Goal: Task Accomplishment & Management: Use online tool/utility

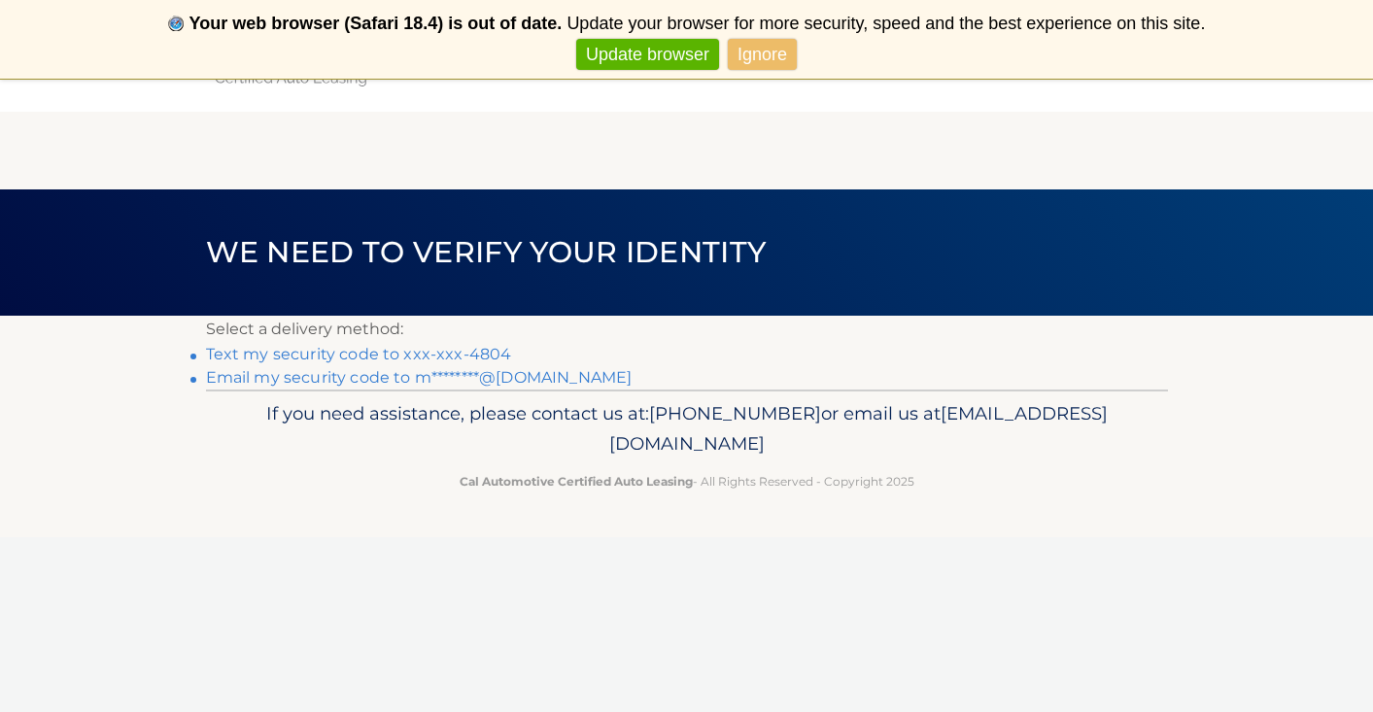
click at [812, 59] on span "Update browser Ignore" at bounding box center [687, 55] width 1356 height 32
click at [766, 55] on link "Ignore" at bounding box center [762, 55] width 69 height 32
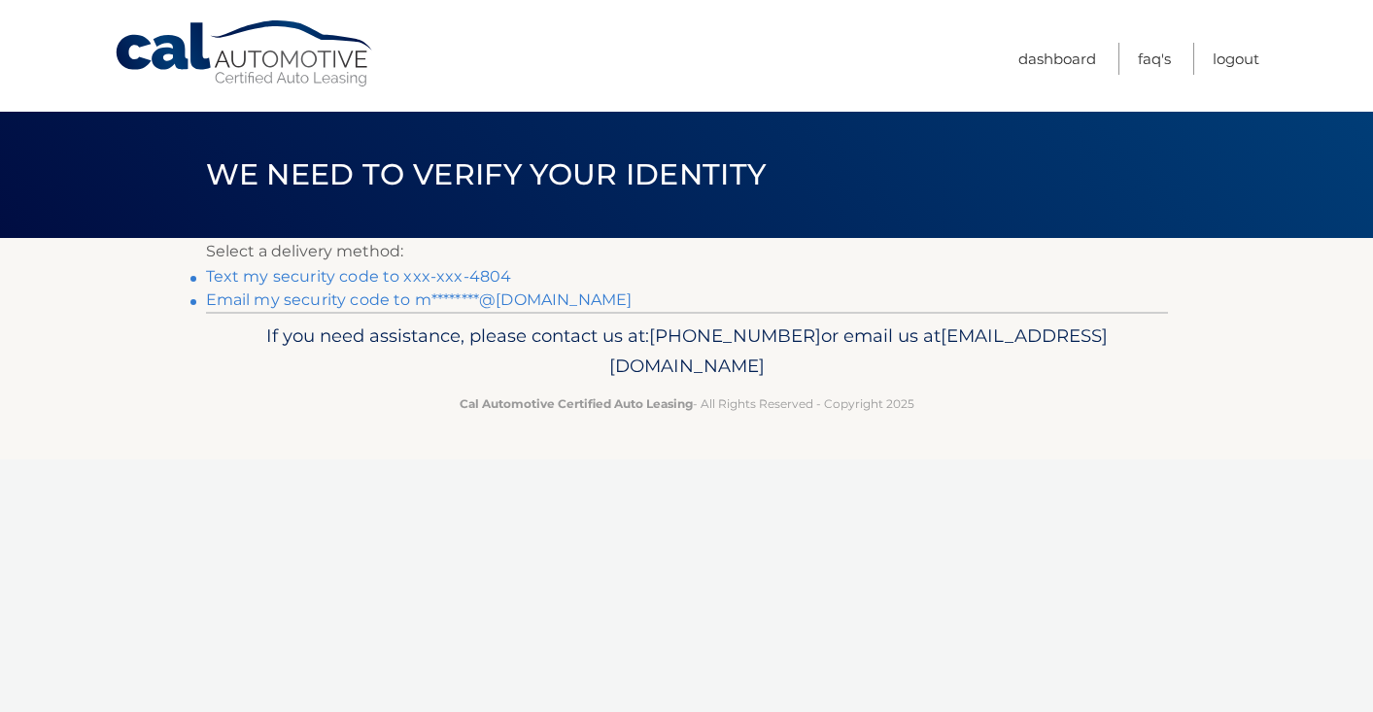
click at [676, 56] on link "Never show again" at bounding box center [686, 55] width 159 height 32
click at [415, 279] on link "Text my security code to xxx-xxx-4804" at bounding box center [359, 276] width 306 height 18
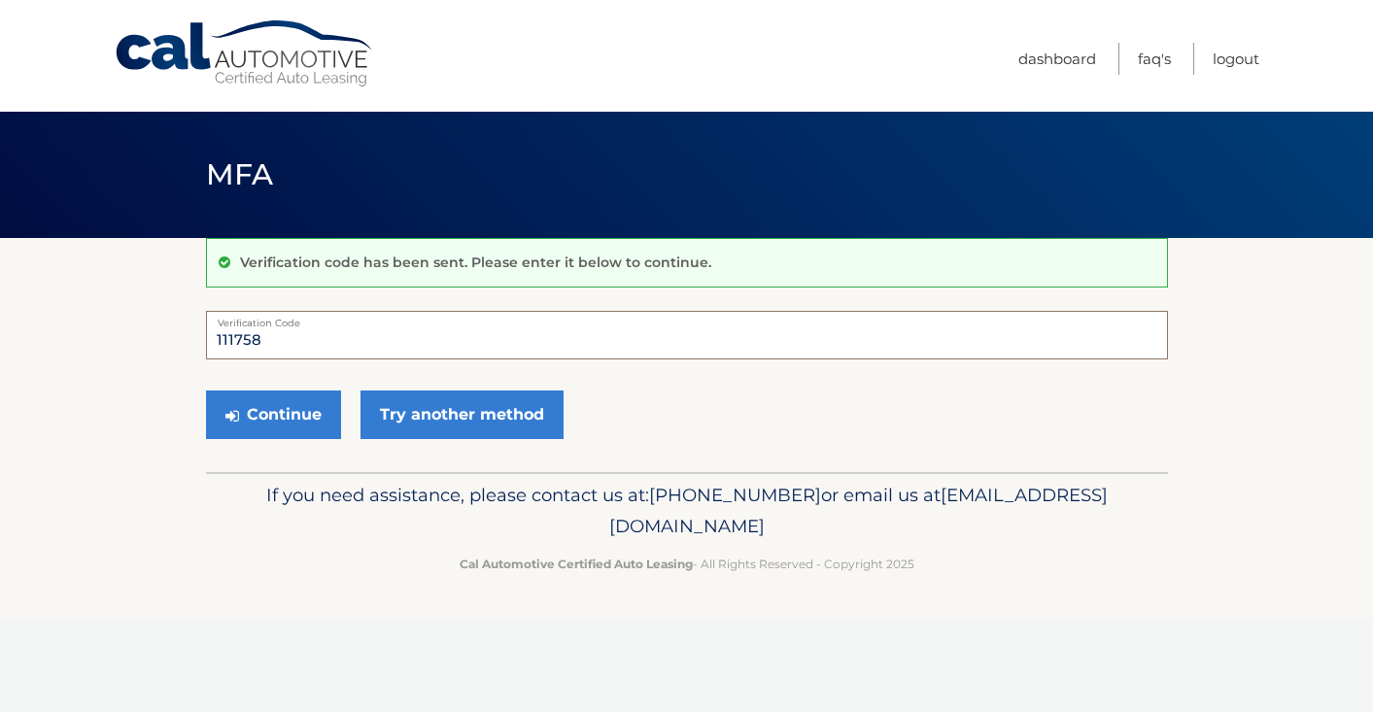
type input "111758"
click at [272, 414] on button "Continue" at bounding box center [273, 415] width 135 height 49
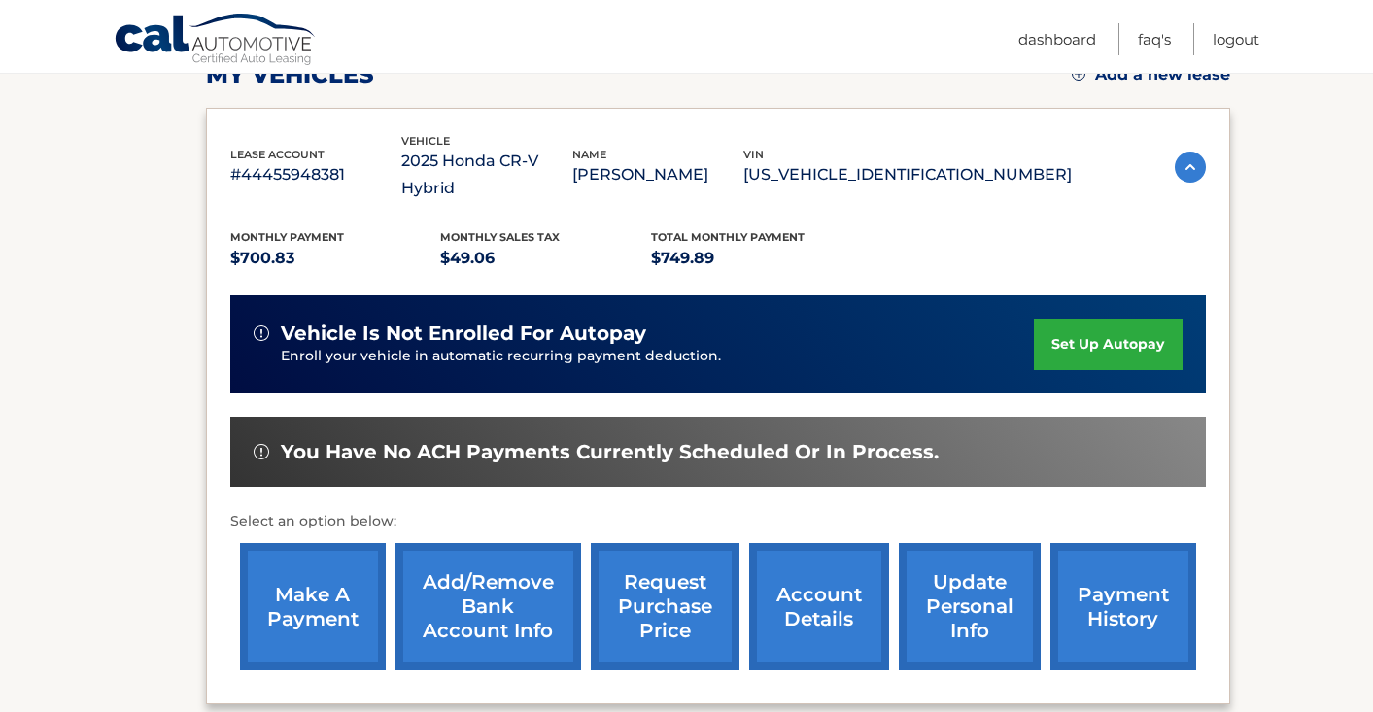
scroll to position [295, 0]
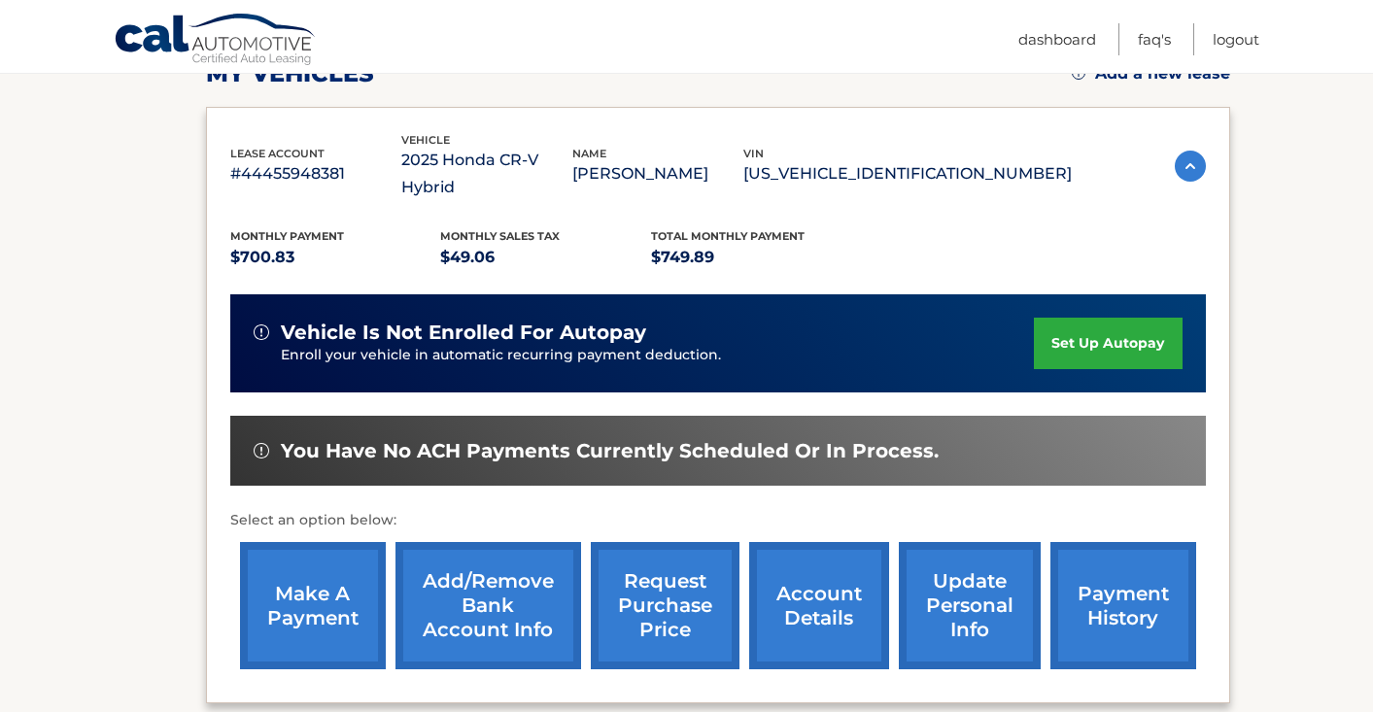
click at [330, 577] on link "make a payment" at bounding box center [313, 605] width 146 height 127
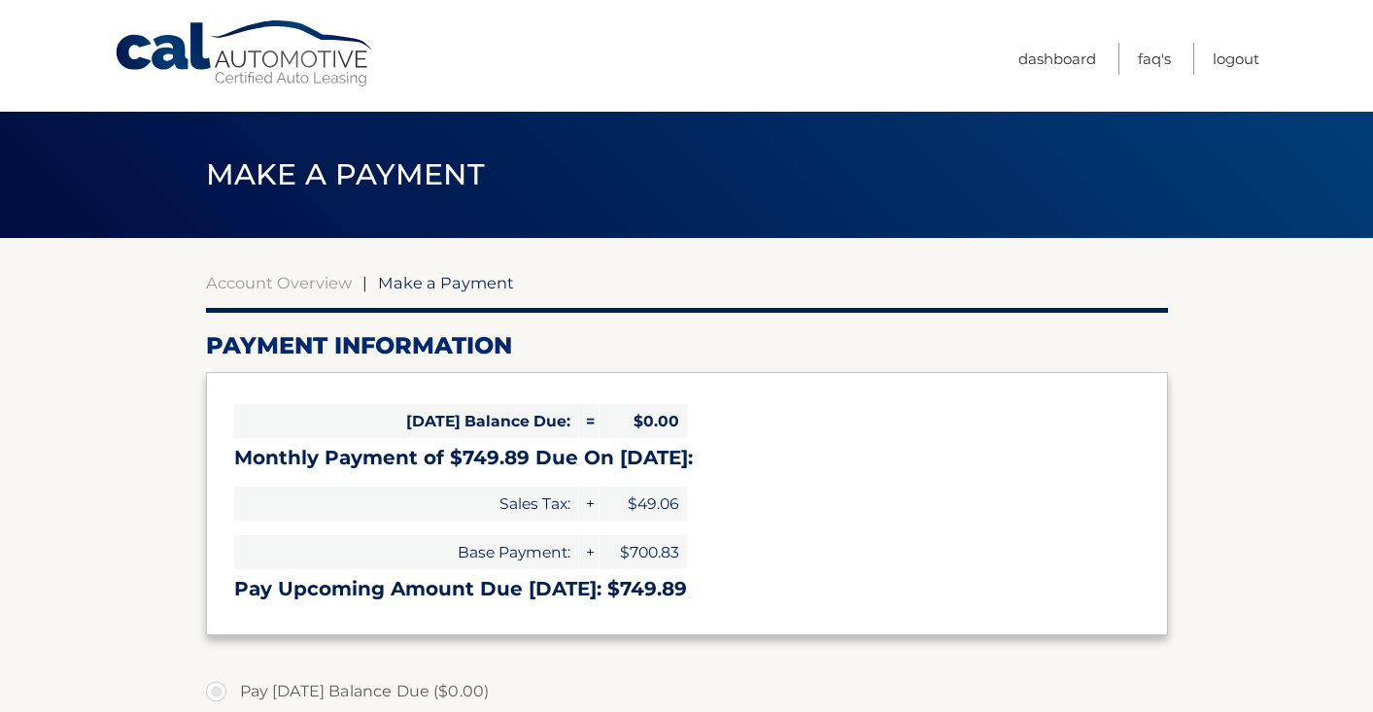
select select "M2E5MzAxMGQtYTgzMS00N2Q5LTkwMWYtZGQ1ZDA4MDM5NmYz"
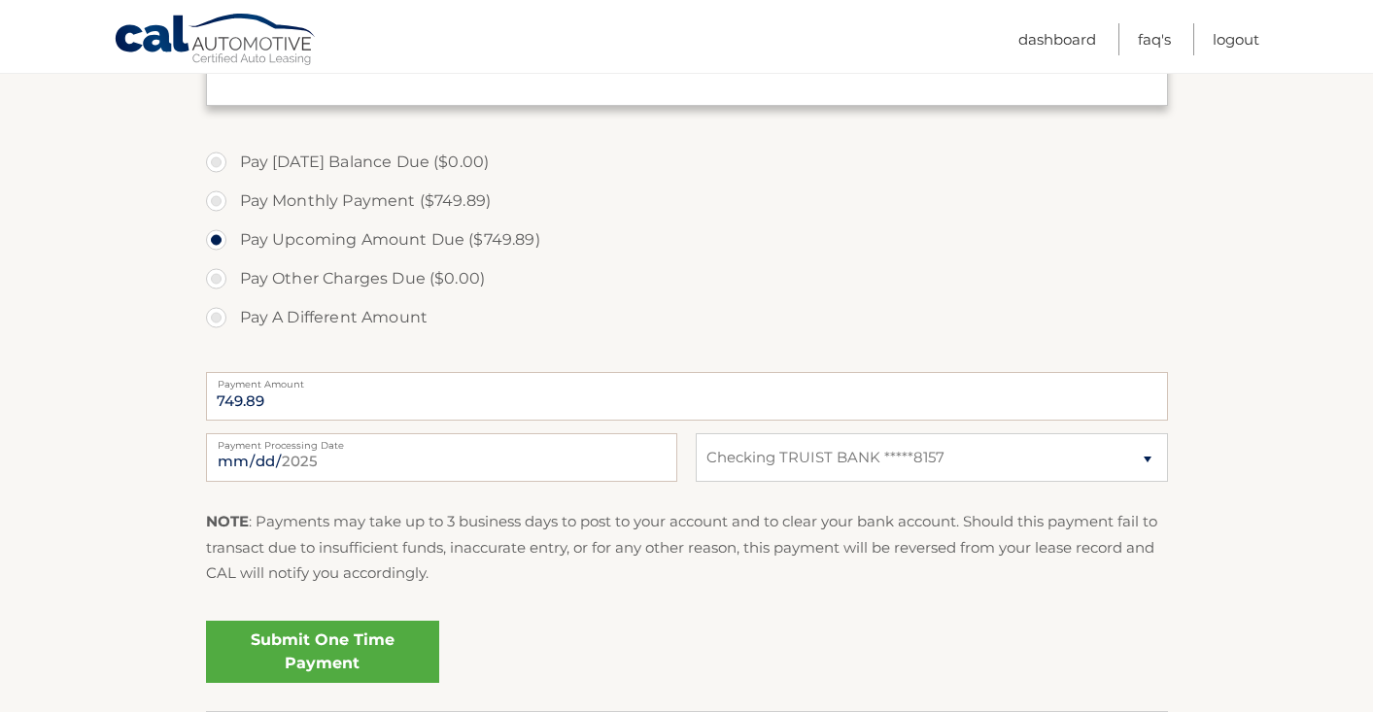
scroll to position [531, 0]
click at [320, 646] on link "Submit One Time Payment" at bounding box center [322, 651] width 233 height 62
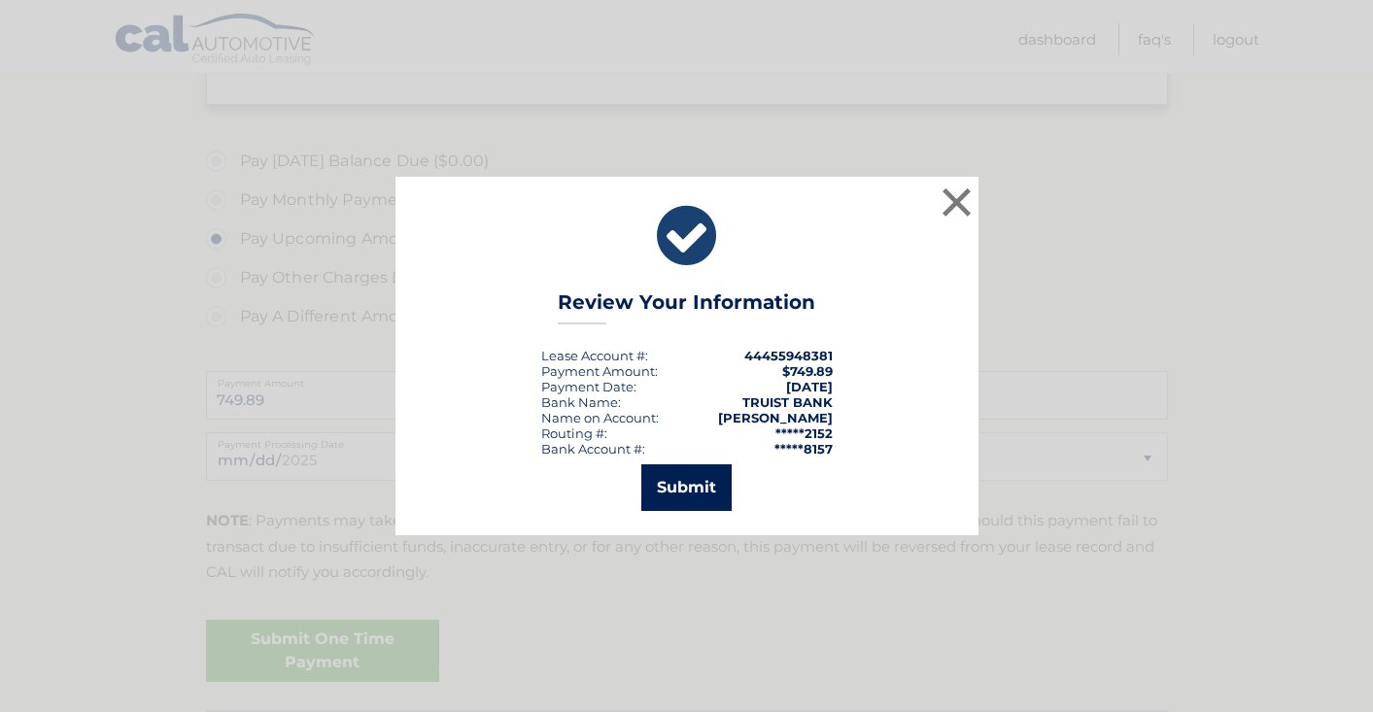
click at [672, 485] on button "Submit" at bounding box center [687, 488] width 90 height 47
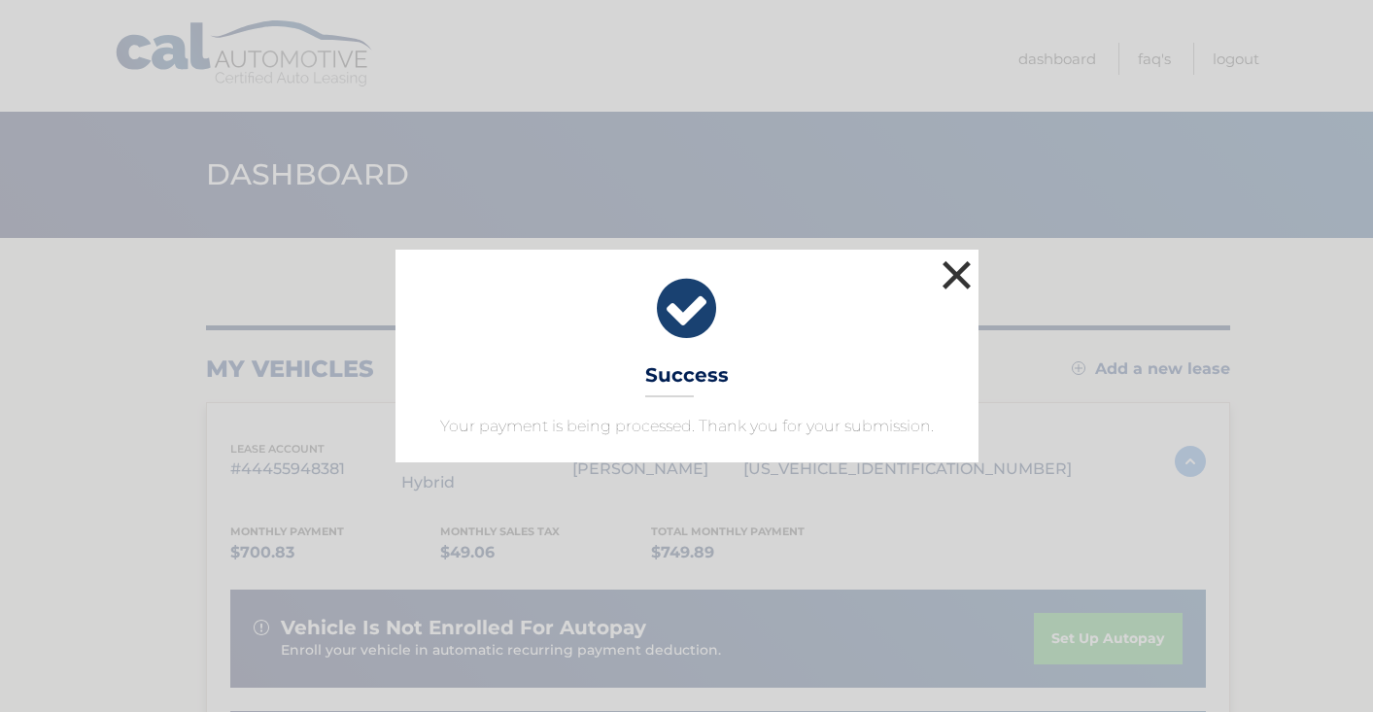
click at [952, 278] on button "×" at bounding box center [957, 275] width 39 height 39
